Goal: Task Accomplishment & Management: Manage account settings

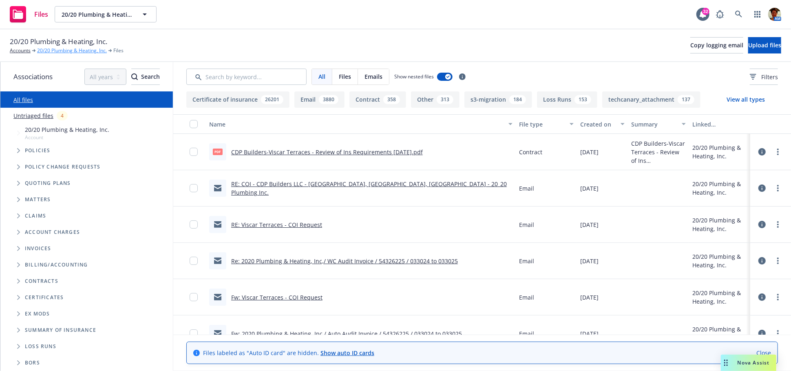
click at [48, 49] on link "20/20 Plumbing & Heating, Inc." at bounding box center [72, 50] width 70 height 7
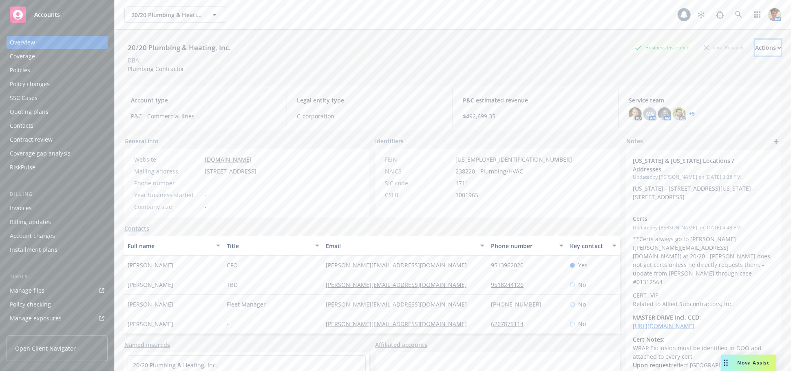
click at [760, 44] on div "Actions" at bounding box center [768, 48] width 26 height 16
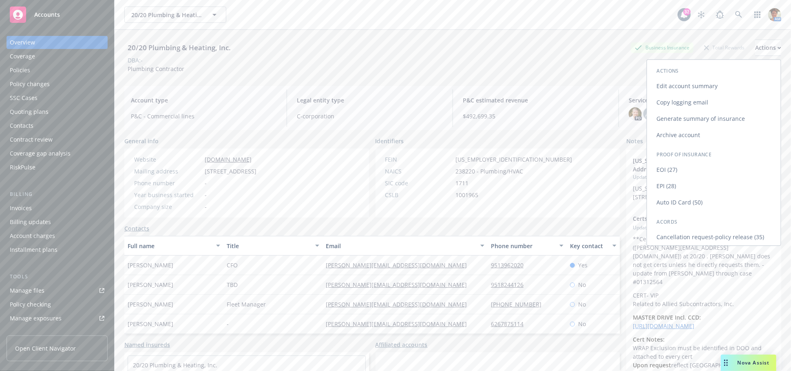
click at [682, 104] on link "Copy logging email" at bounding box center [714, 102] width 134 height 16
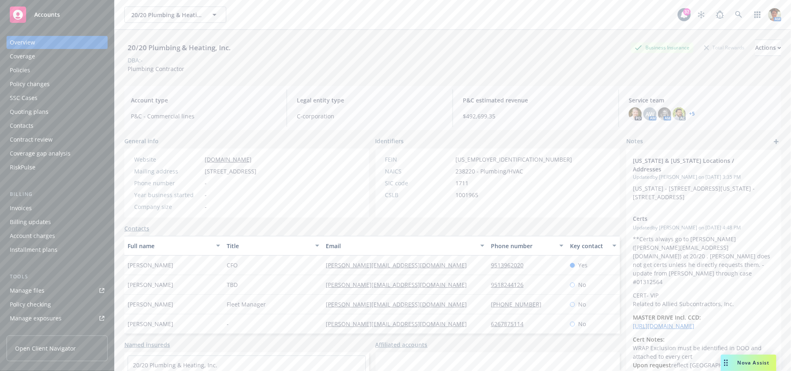
click at [23, 288] on div "Manage files" at bounding box center [27, 290] width 35 height 13
